Goal: Task Accomplishment & Management: Use online tool/utility

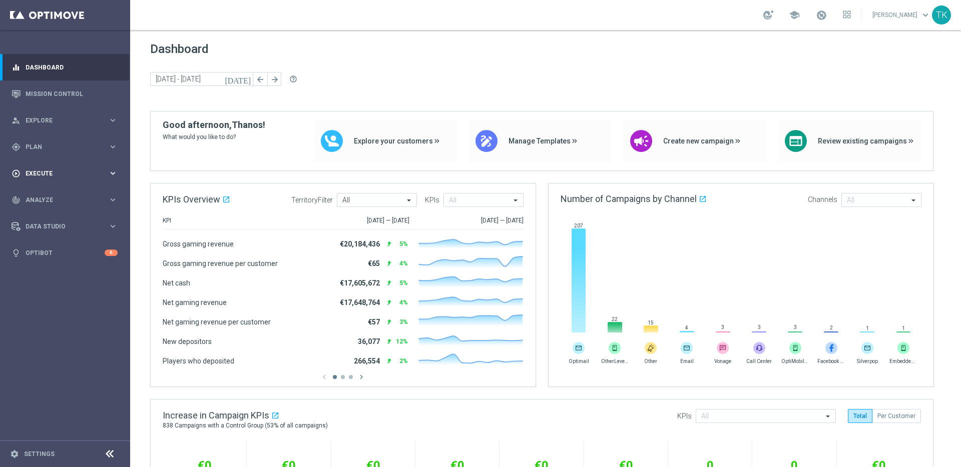
click at [81, 172] on span "Execute" at bounding box center [67, 174] width 83 height 6
click at [103, 149] on span "Plan" at bounding box center [67, 147] width 83 height 6
click at [93, 198] on span "Templates" at bounding box center [63, 198] width 72 height 6
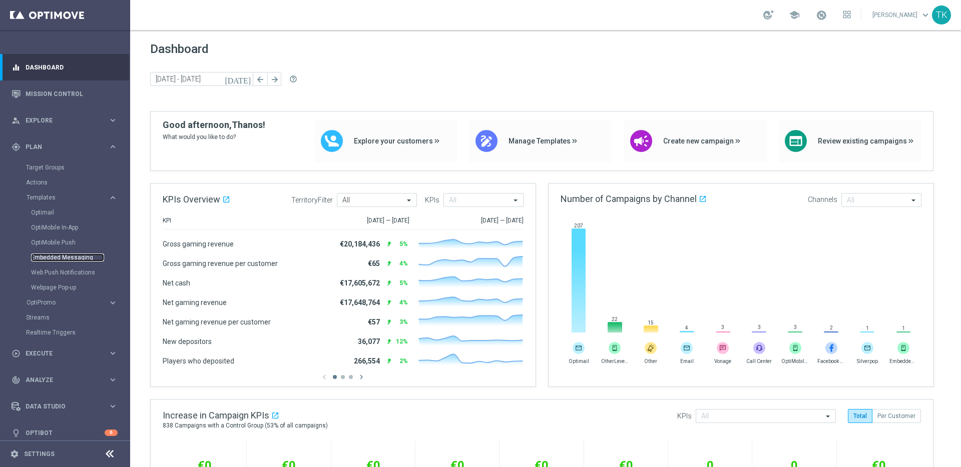
click at [66, 254] on link "Embedded Messaging" at bounding box center [67, 258] width 73 height 8
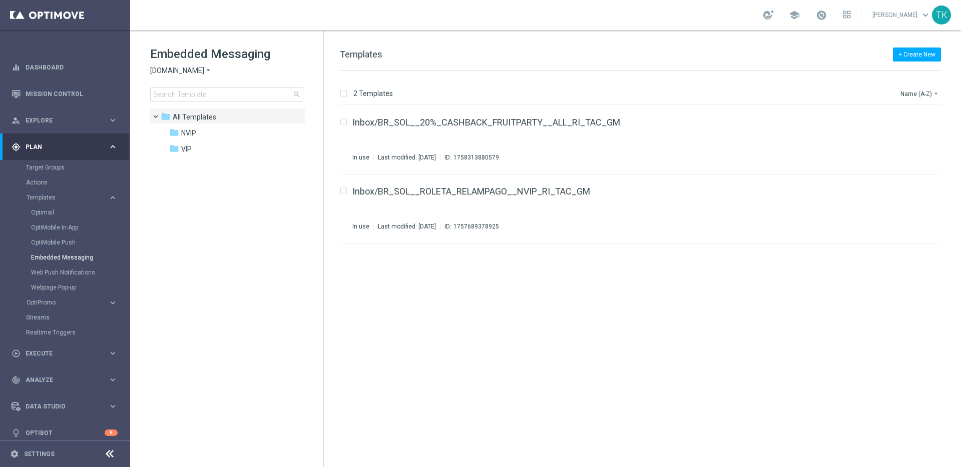
click at [194, 70] on span "Sorteonline.bet.br" at bounding box center [177, 71] width 54 height 10
click at [196, 107] on div "Lottoland" at bounding box center [188, 106] width 75 height 12
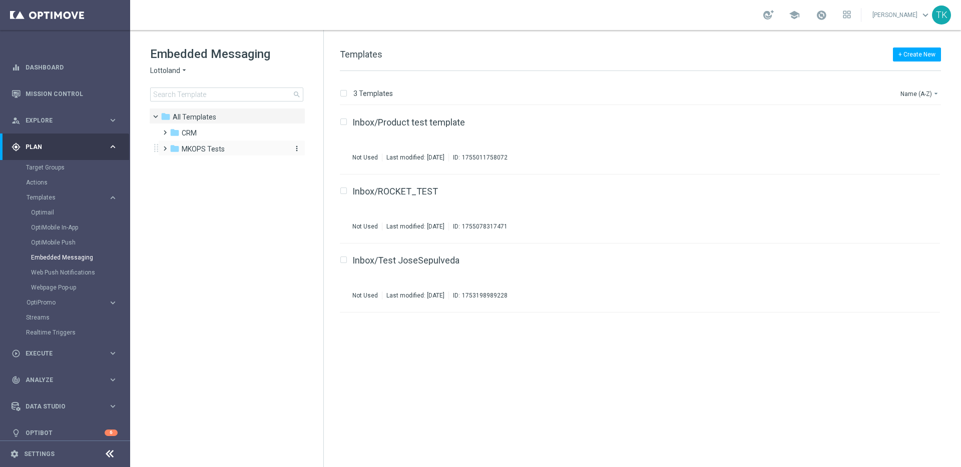
click at [219, 152] on span "MKOPS Tests" at bounding box center [203, 149] width 43 height 9
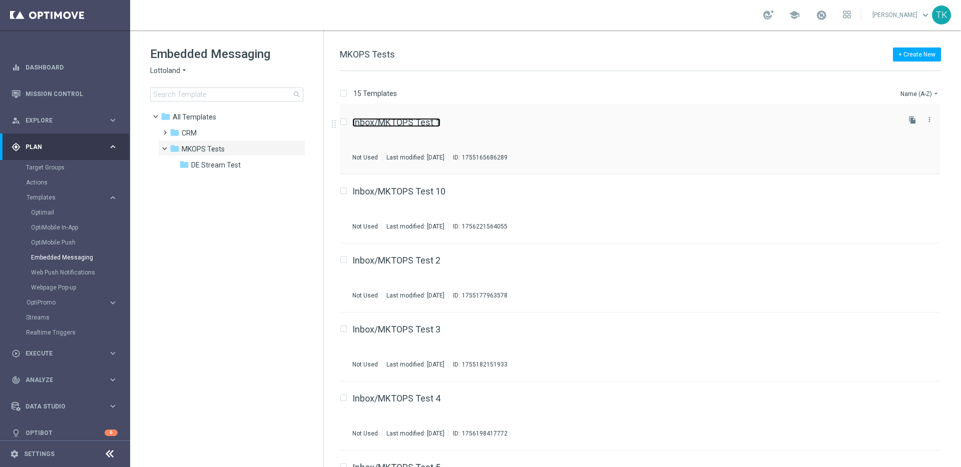
click at [402, 124] on link "Inbox/MKTOPS Test 1" at bounding box center [396, 122] width 88 height 9
click at [911, 121] on icon "file_copy" at bounding box center [912, 120] width 8 height 8
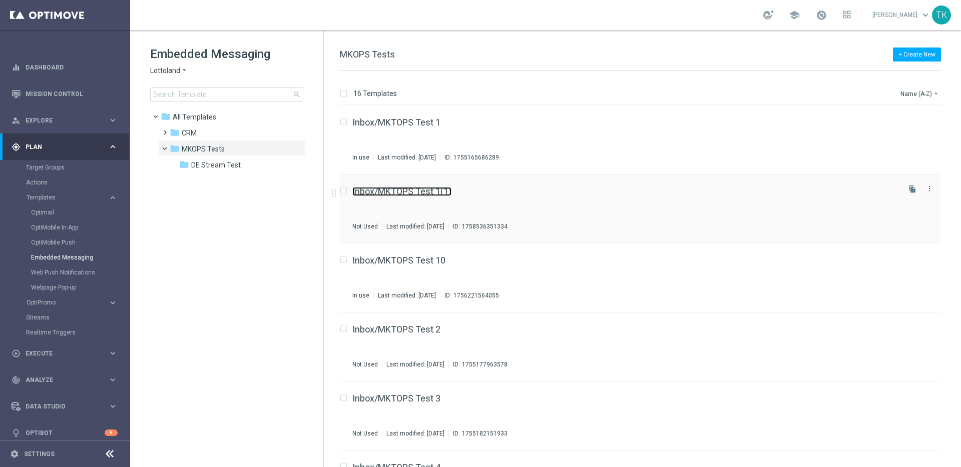
click at [420, 193] on link "Inbox/MKTOPS Test 1(1)" at bounding box center [401, 191] width 99 height 9
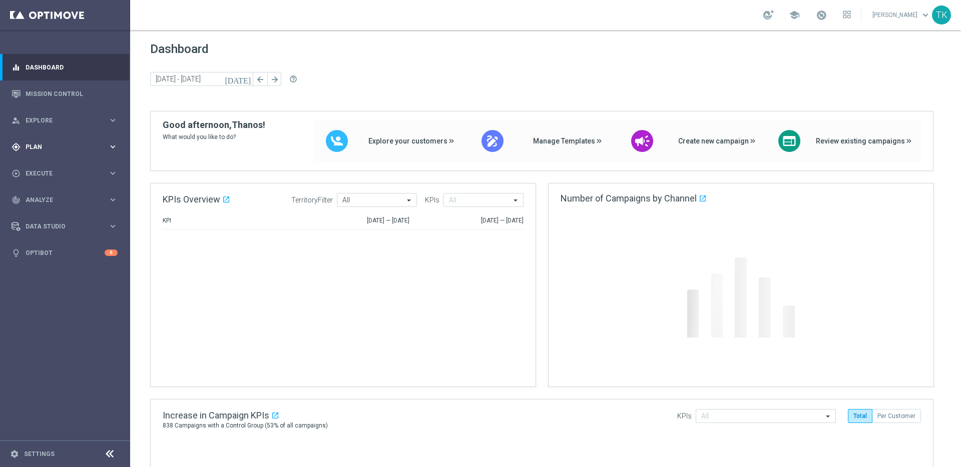
click at [87, 150] on div "gps_fixed Plan" at bounding box center [60, 147] width 97 height 9
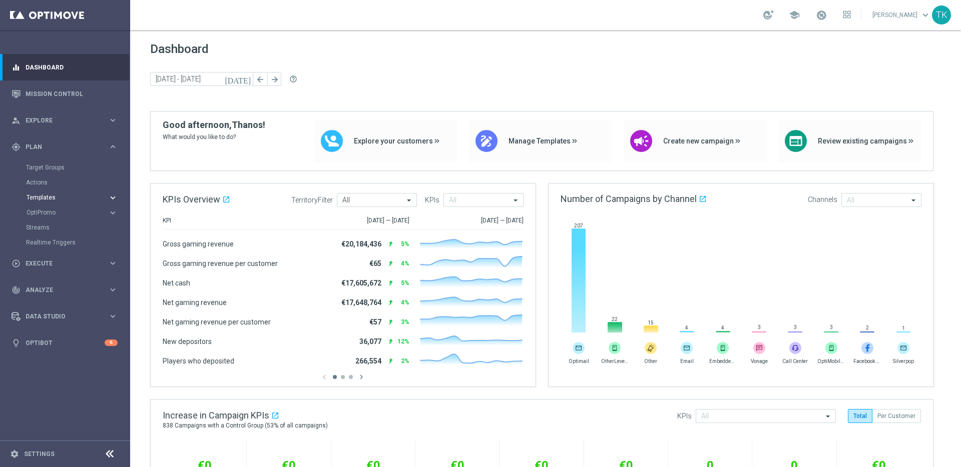
click at [114, 198] on icon "keyboard_arrow_right" at bounding box center [113, 198] width 10 height 10
click at [48, 216] on link "Optimail" at bounding box center [67, 213] width 73 height 8
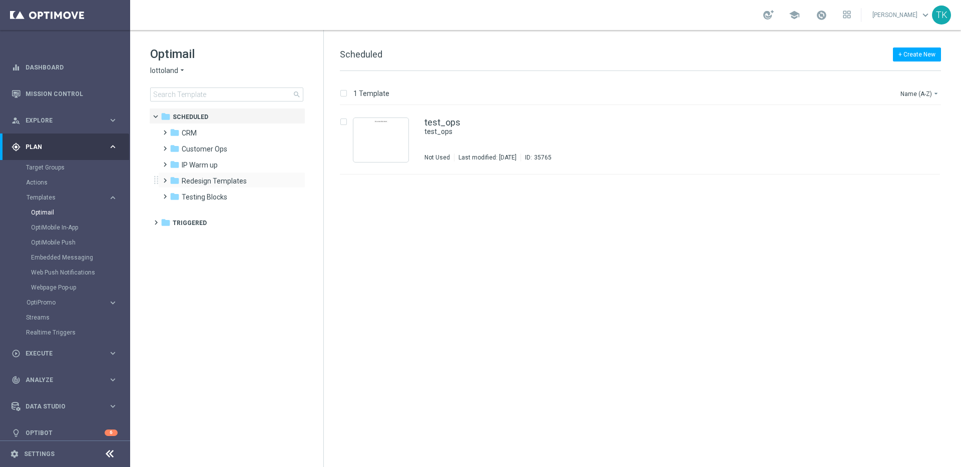
click at [165, 178] on span at bounding box center [163, 176] width 5 height 4
click at [173, 194] on span at bounding box center [173, 192] width 5 height 4
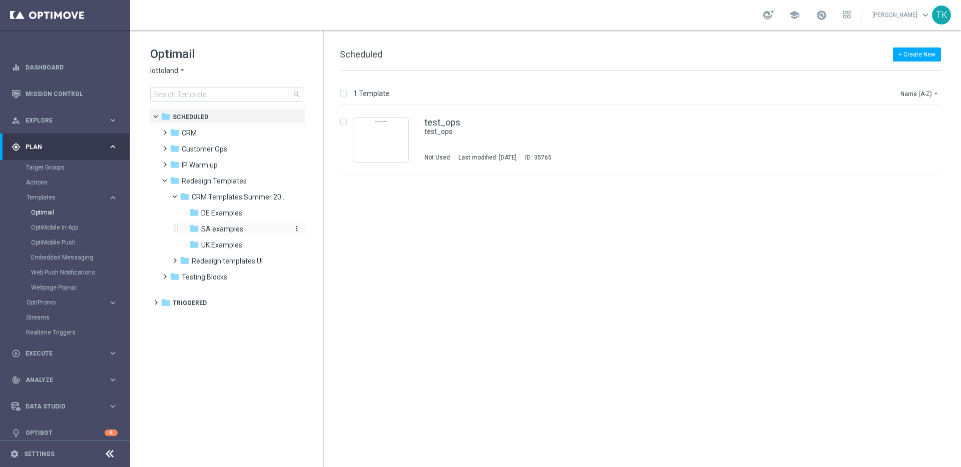
click at [216, 227] on span "SA examples" at bounding box center [222, 229] width 42 height 9
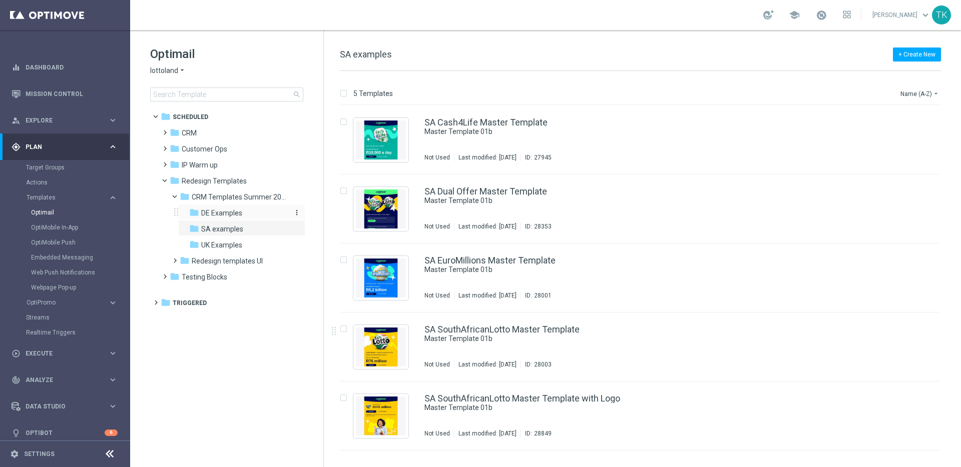
click at [231, 213] on span "DE Examples" at bounding box center [221, 213] width 41 height 9
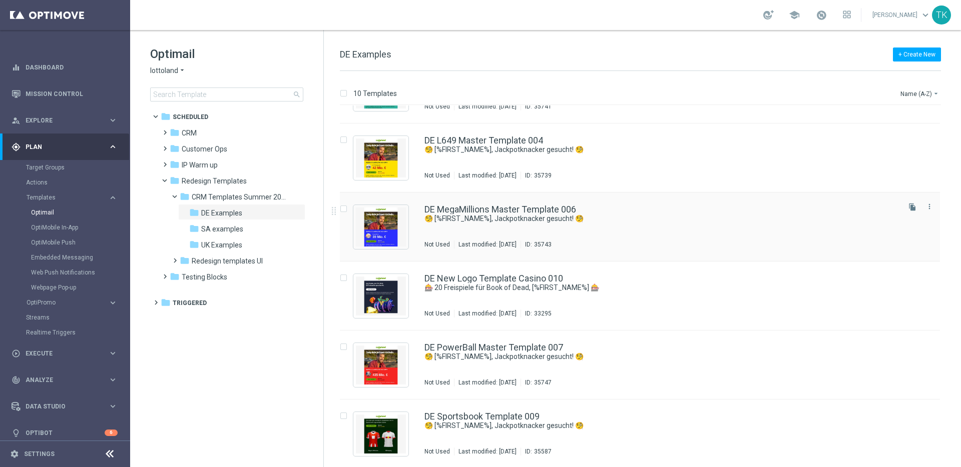
scroll to position [329, 0]
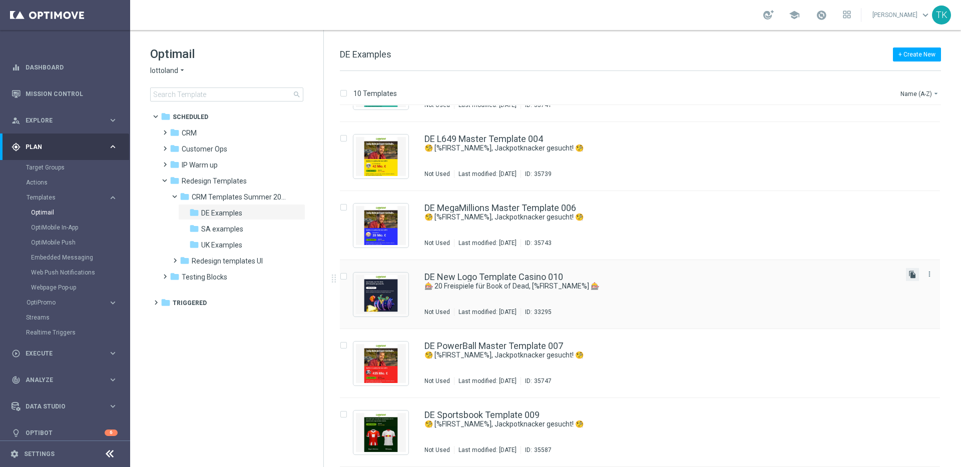
click at [911, 274] on icon "file_copy" at bounding box center [912, 275] width 8 height 8
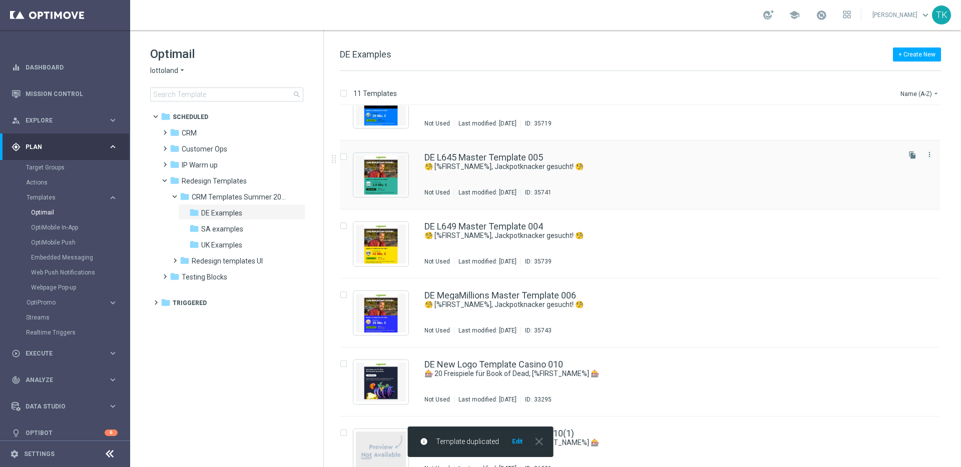
scroll to position [367, 0]
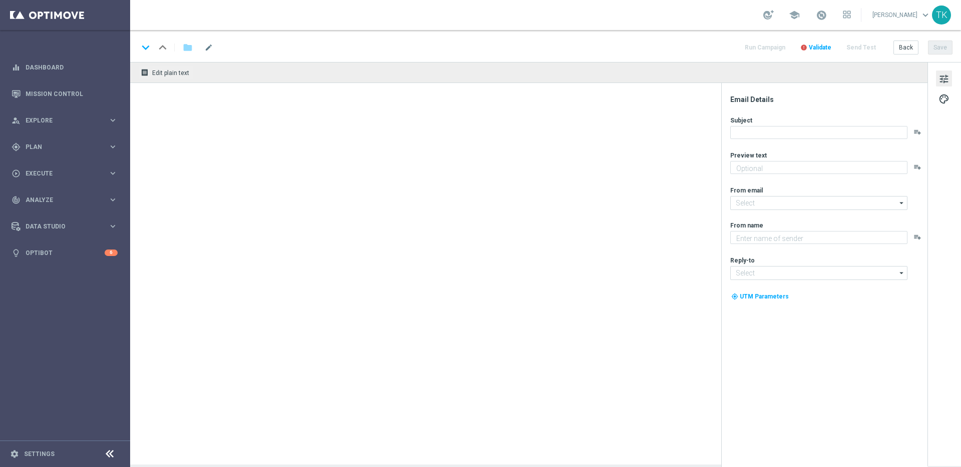
type textarea "preview text"
type input "[EMAIL_ADDRESS][DOMAIN_NAME]"
type textarea "Lottoland"
type input "[EMAIL_ADDRESS][DOMAIN_NAME]"
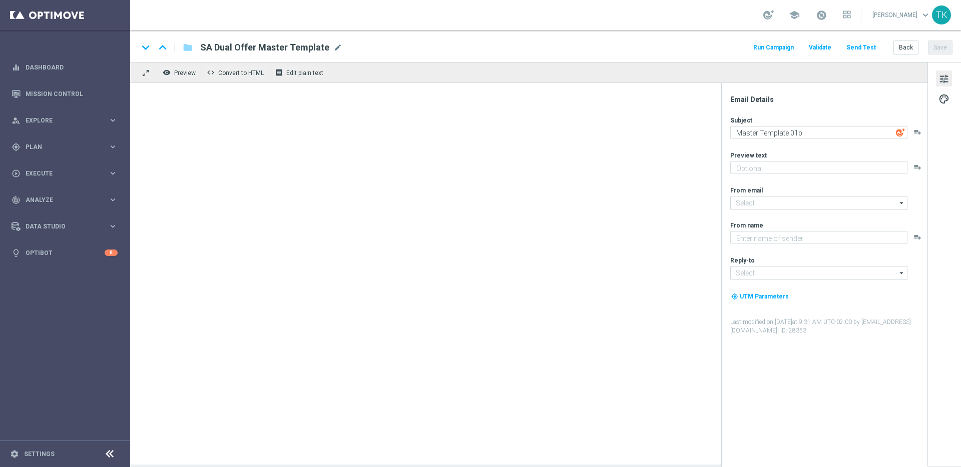
type textarea "preview text"
type input "[EMAIL_ADDRESS][DOMAIN_NAME]"
type textarea "Lottoland"
type input "[EMAIL_ADDRESS][DOMAIN_NAME]"
type textarea "Spiele Book of Dead heute gratis!"
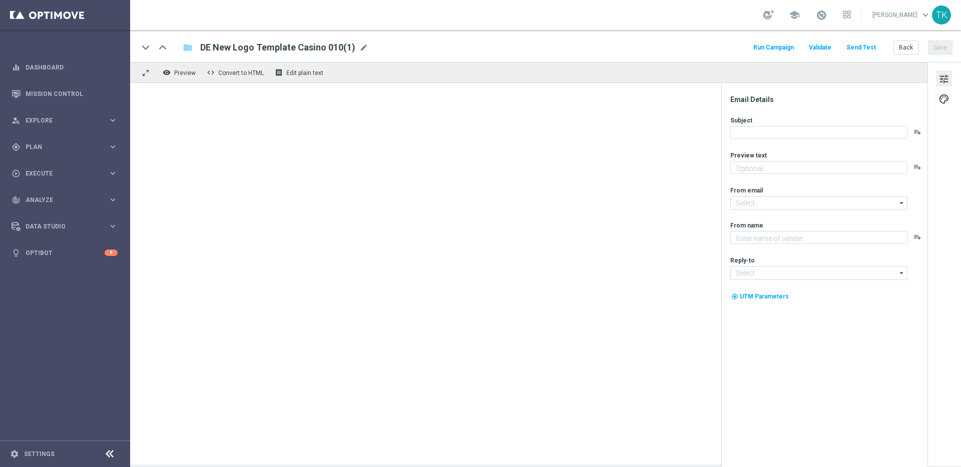
type input "[EMAIL_ADDRESS][DOMAIN_NAME]"
type textarea "Lottoland"
type input "[EMAIL_ADDRESS][DOMAIN_NAME]"
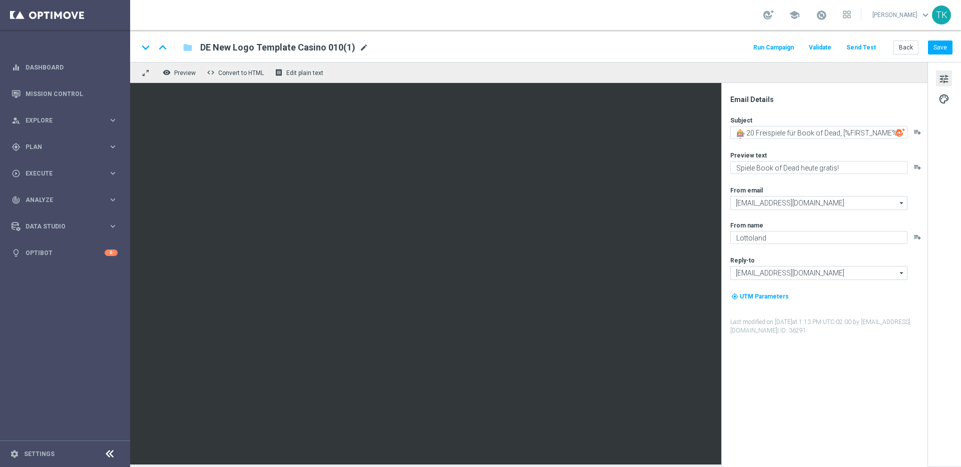
click at [361, 48] on span "mode_edit" at bounding box center [363, 47] width 9 height 9
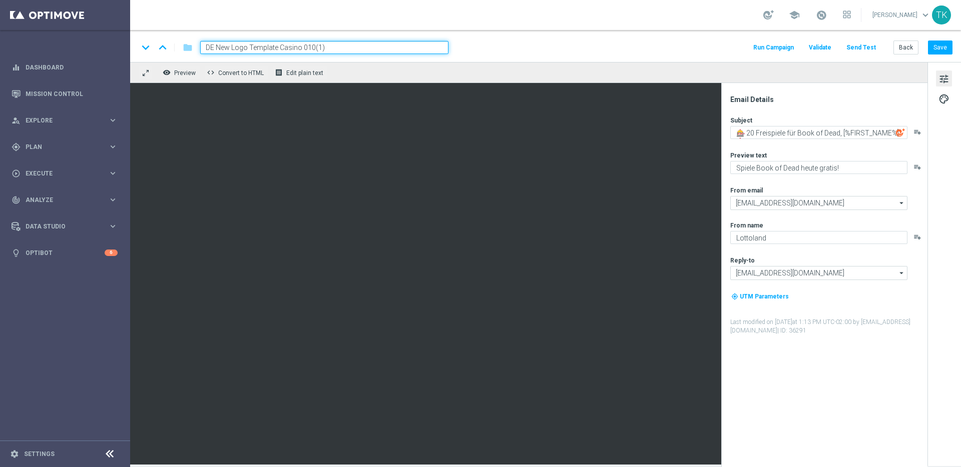
click at [249, 48] on input "DE New Logo Template Casino 010(1)" at bounding box center [324, 47] width 248 height 13
drag, startPoint x: 337, startPoint y: 47, endPoint x: 290, endPoint y: 49, distance: 47.1
click at [290, 49] on input "DE New Logo VIP Template Casino 010(1)" at bounding box center [324, 47] width 248 height 13
type input "DE New Logo VIP Template 011"
click at [349, 69] on div "remove_red_eye Preview code Convert to HTML receipt Edit plain text" at bounding box center [528, 72] width 797 height 21
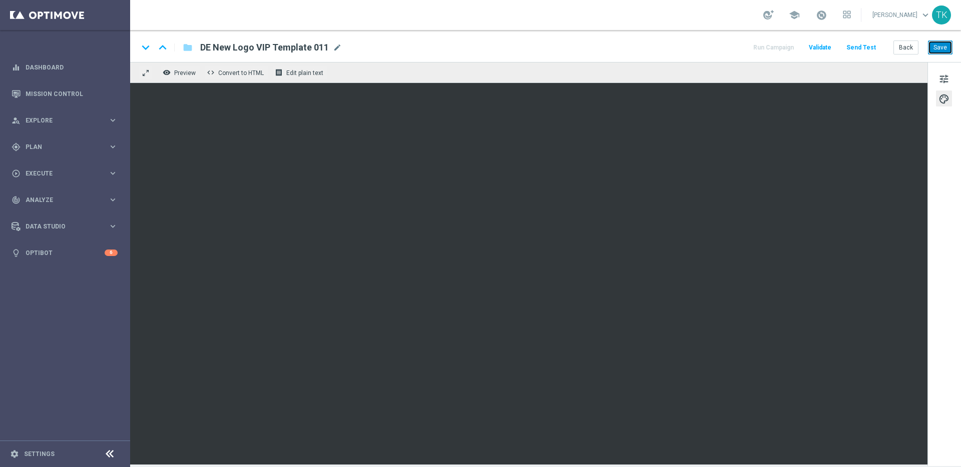
click at [942, 49] on button "Save" at bounding box center [940, 48] width 25 height 14
